Goal: Task Accomplishment & Management: Manage account settings

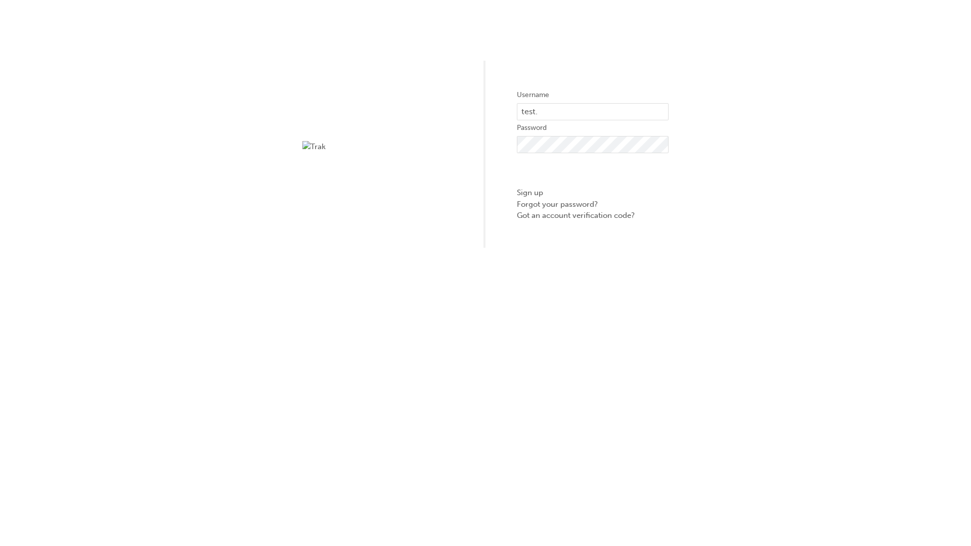
type input "test.e2e.user31"
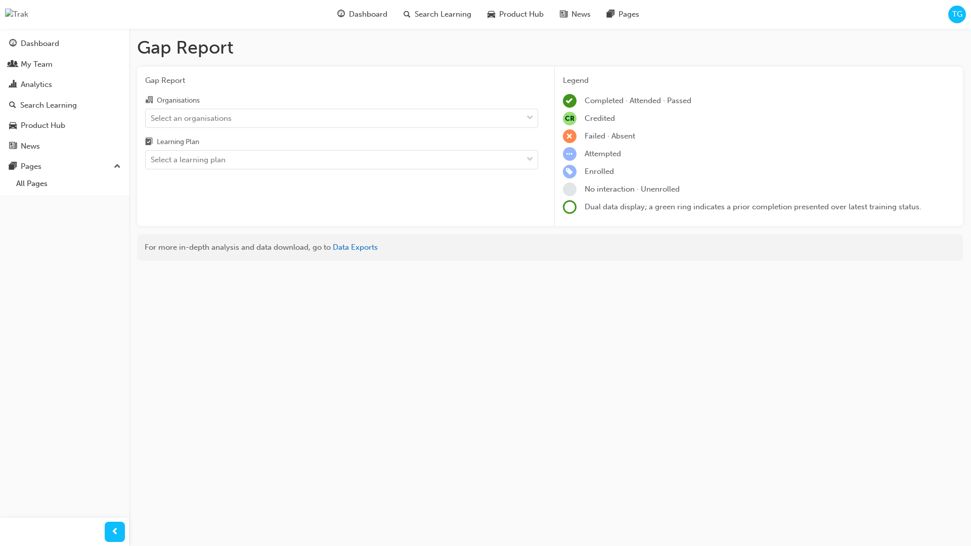
click at [152, 118] on input "Organisations Select an organisations" at bounding box center [151, 117] width 1 height 9
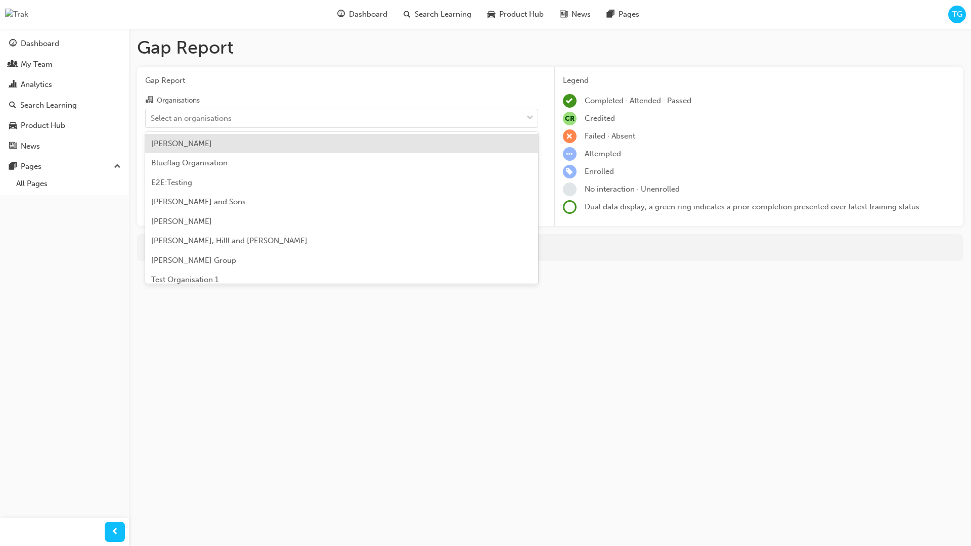
click at [152, 160] on input "Learning Plan Select a learning plan" at bounding box center [151, 159] width 1 height 9
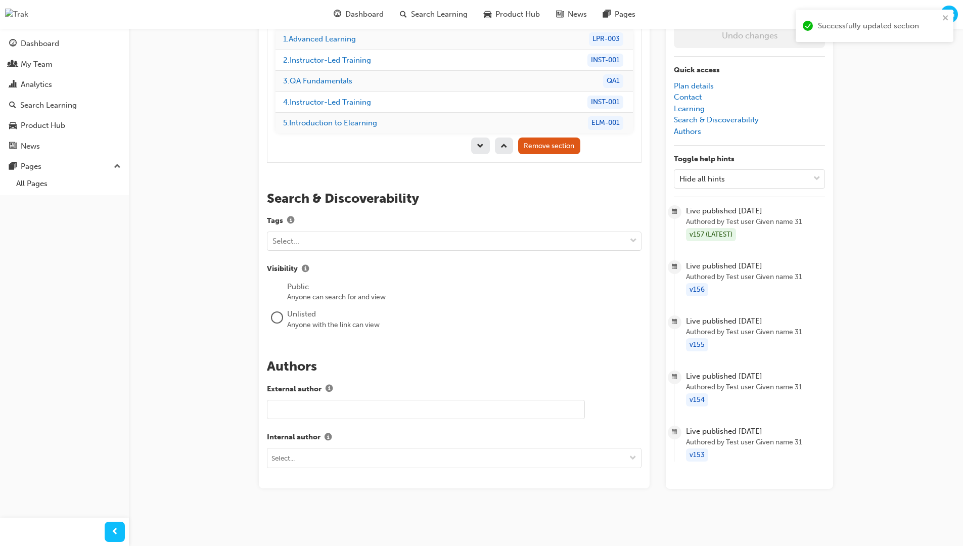
scroll to position [143, 0]
